Goal: Information Seeking & Learning: Learn about a topic

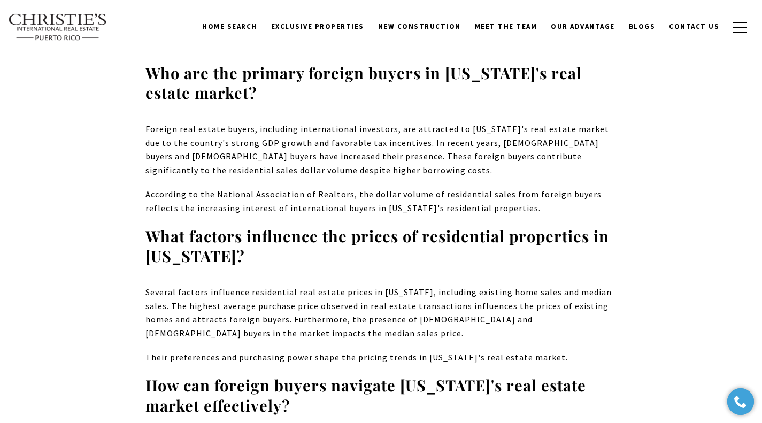
scroll to position [7544, 0]
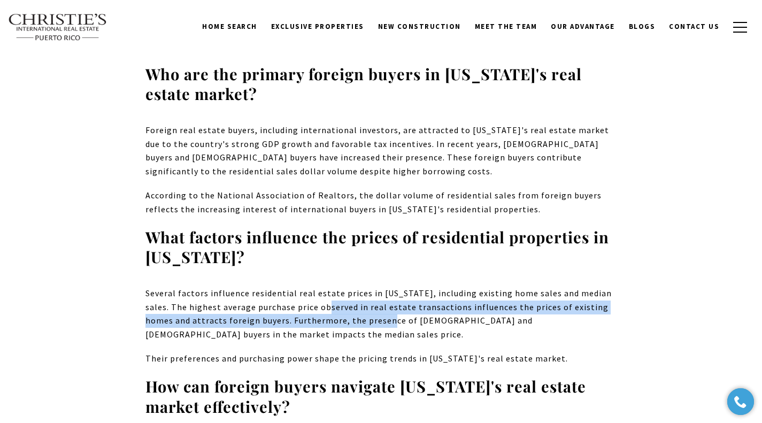
drag, startPoint x: 323, startPoint y: 195, endPoint x: 383, endPoint y: 217, distance: 64.3
click at [383, 288] on span "Several factors influence residential real estate prices in [US_STATE], includi…" at bounding box center [379, 314] width 467 height 52
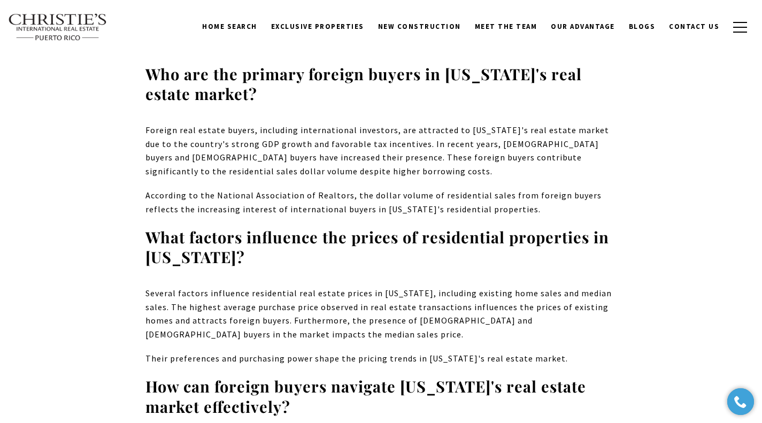
click at [340, 287] on p "Several factors influence residential real estate prices in [US_STATE], includi…" at bounding box center [382, 314] width 472 height 55
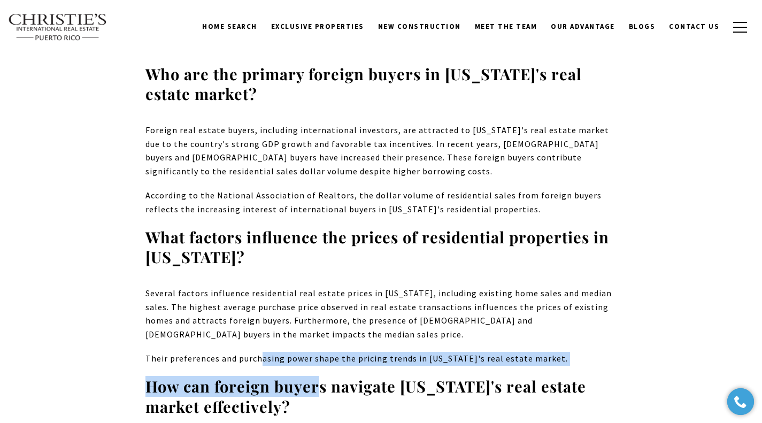
drag, startPoint x: 259, startPoint y: 235, endPoint x: 320, endPoint y: 262, distance: 66.6
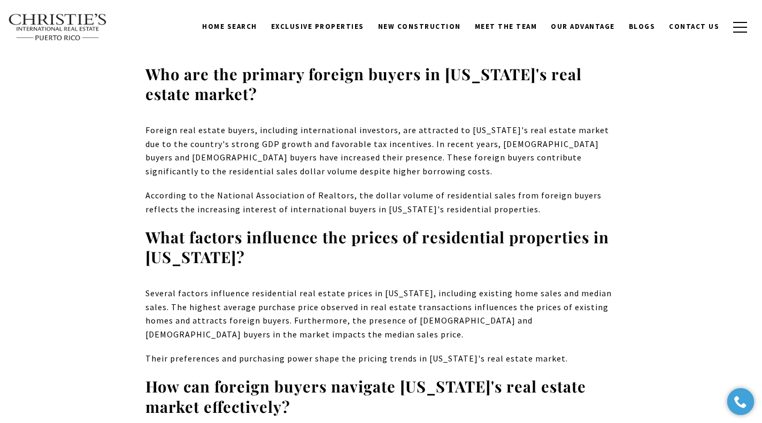
click at [377, 352] on p "Their preferences and purchasing power shape the pricing trends in [US_STATE]'s…" at bounding box center [382, 359] width 472 height 14
click at [590, 288] on span "Several factors influence residential real estate prices in [US_STATE], includi…" at bounding box center [379, 314] width 467 height 52
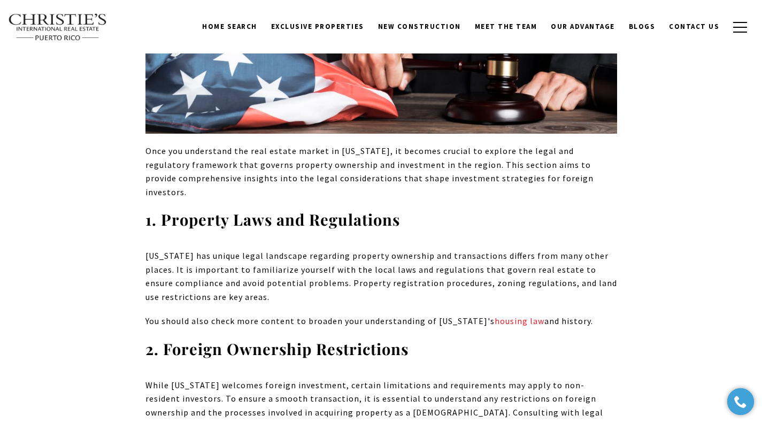
scroll to position [0, 0]
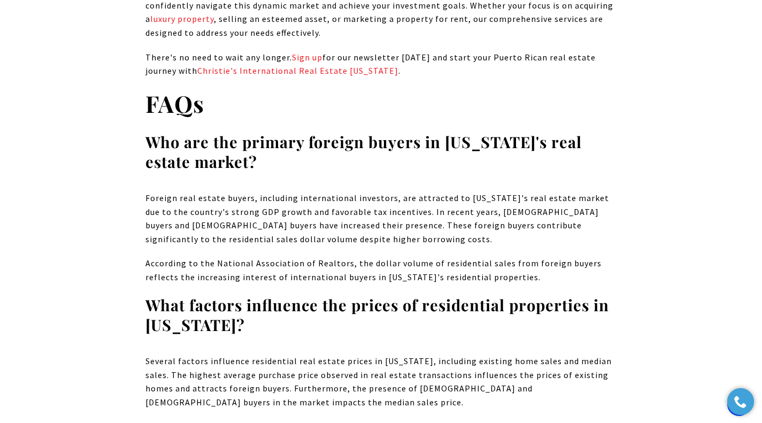
scroll to position [7485, 0]
